Goal: Task Accomplishment & Management: Manage account settings

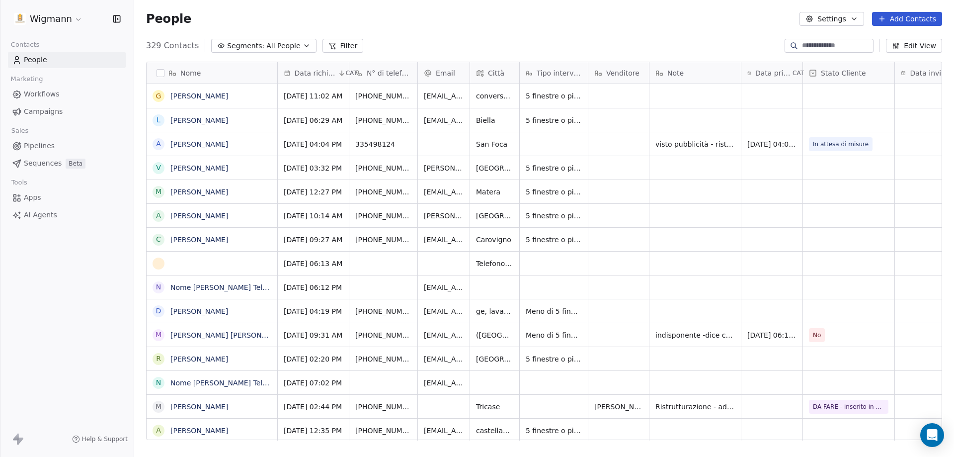
scroll to position [394, 813]
click at [500, 122] on div "Biella" at bounding box center [495, 119] width 50 height 23
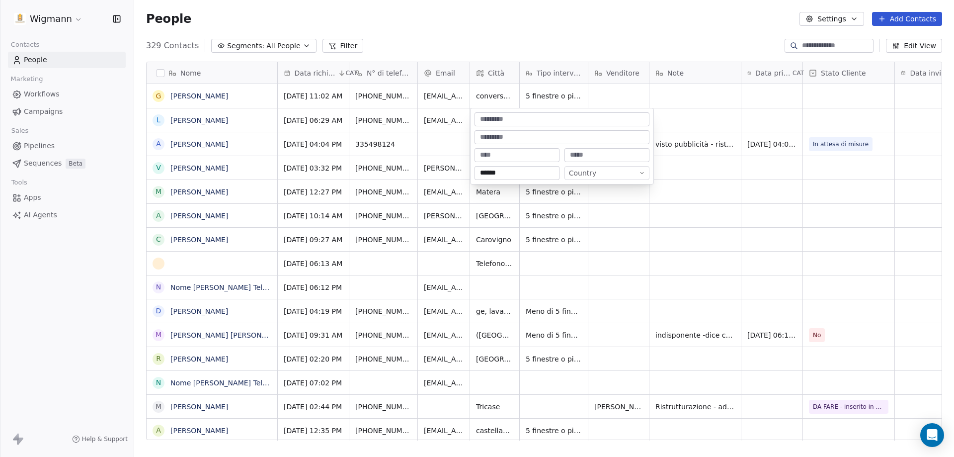
click at [430, 134] on html "Wigmann Contacts People Marketing Workflows Campaigns Sales Pipelines Sequences…" at bounding box center [477, 228] width 954 height 457
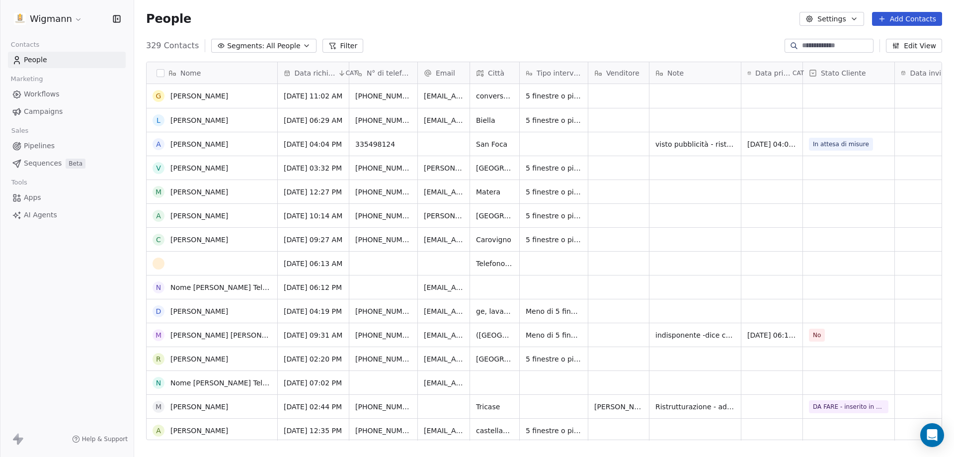
scroll to position [0, 0]
click at [215, 264] on div "grid" at bounding box center [212, 263] width 118 height 12
click at [541, 277] on html "Wigmann Contacts People Marketing Workflows Campaigns Sales Pipelines Sequences…" at bounding box center [477, 228] width 954 height 457
click at [160, 265] on button "grid" at bounding box center [159, 263] width 8 height 8
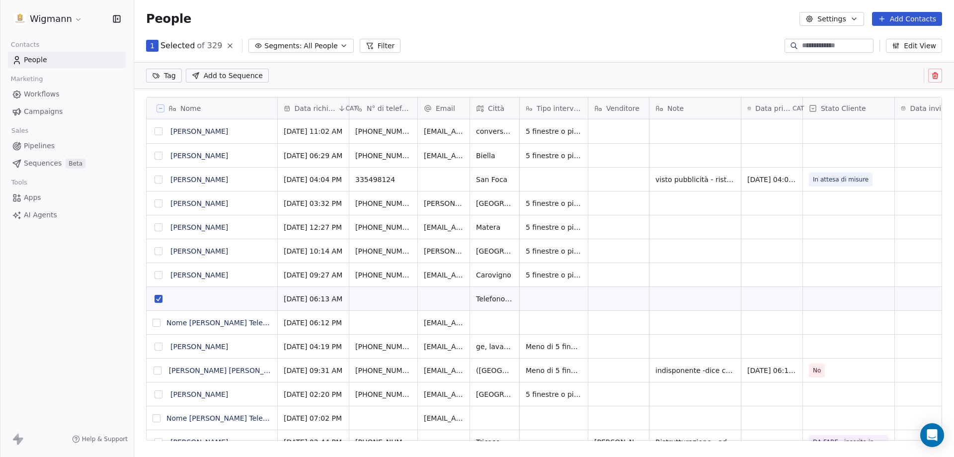
scroll to position [359, 813]
click at [940, 75] on button at bounding box center [935, 76] width 14 height 14
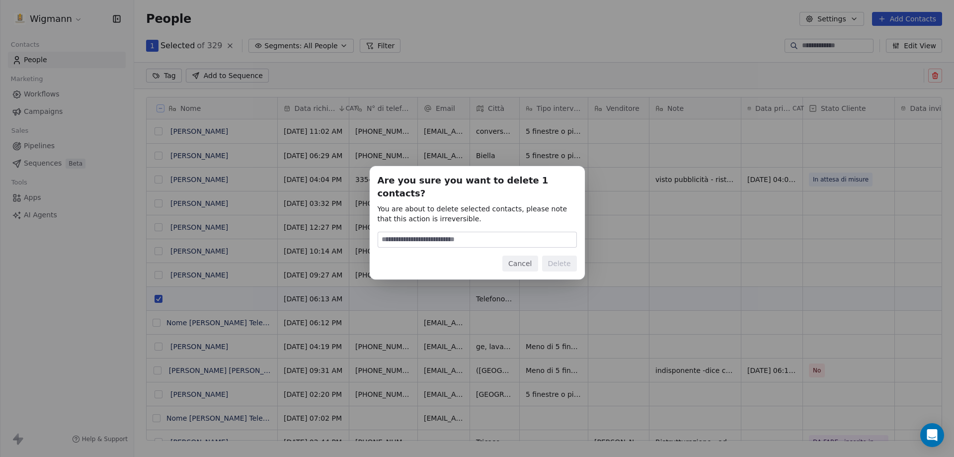
click at [422, 232] on input at bounding box center [477, 239] width 198 height 15
type input "******"
click at [564, 255] on button "Delete" at bounding box center [559, 263] width 35 height 16
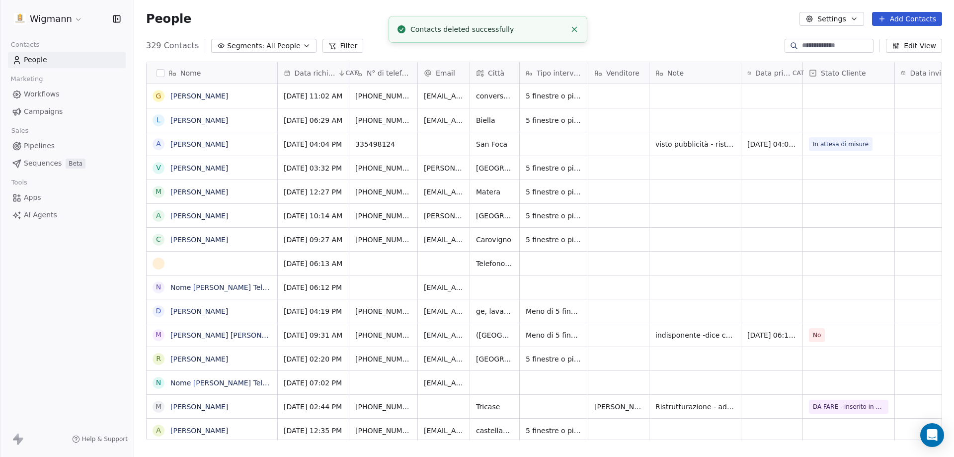
scroll to position [394, 813]
